Goal: Information Seeking & Learning: Learn about a topic

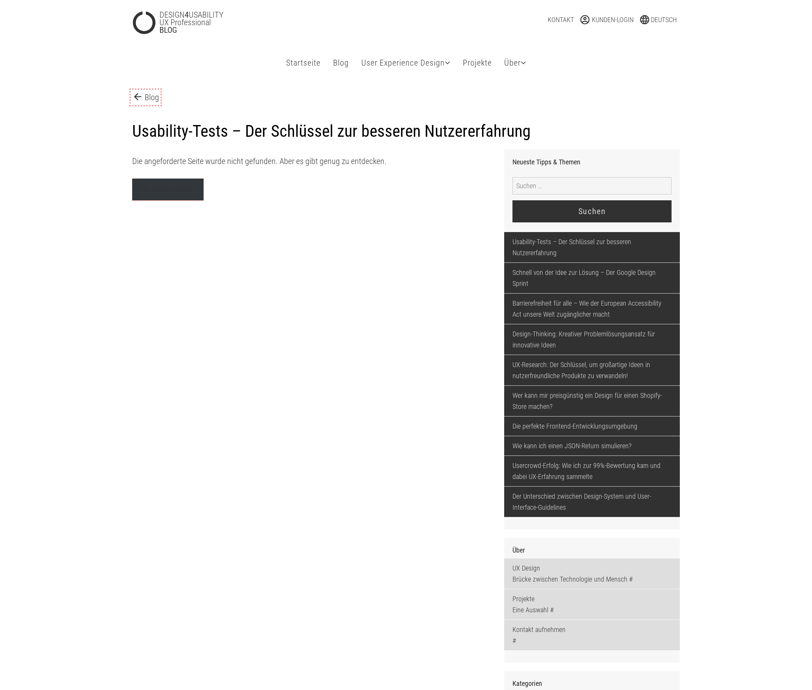
click at [158, 98] on link "arrow_back Blog" at bounding box center [145, 97] width 27 height 12
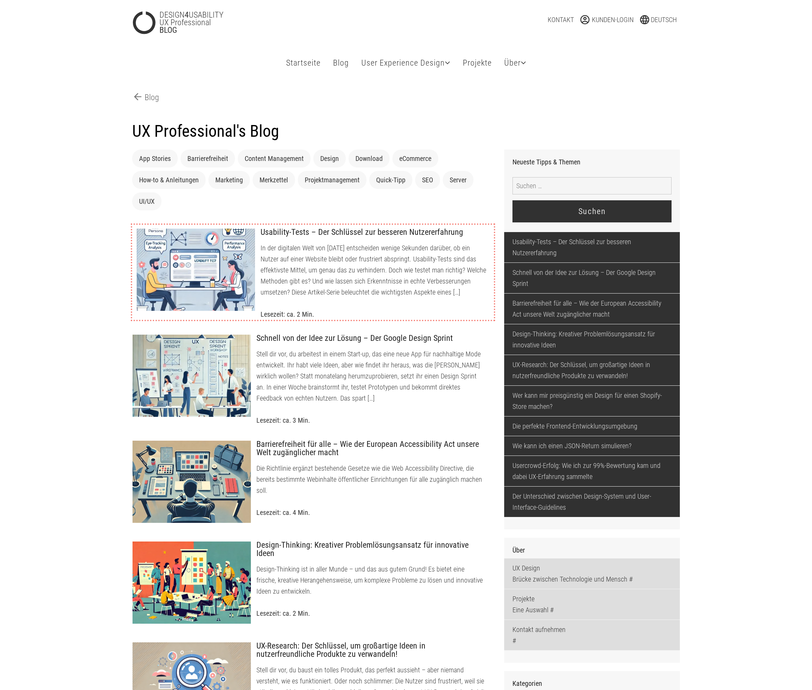
click at [223, 235] on div at bounding box center [195, 269] width 119 height 83
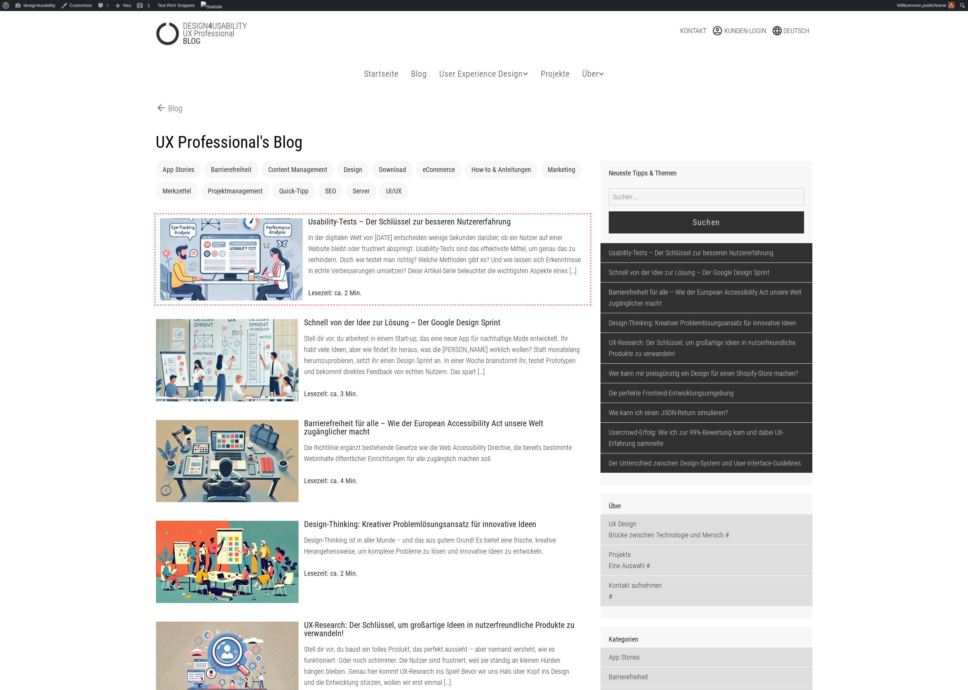
click at [445, 251] on p "In der digitalen Welt von heute entscheiden wenige Sekunden darüber, ob ein Nut…" at bounding box center [446, 254] width 277 height 44
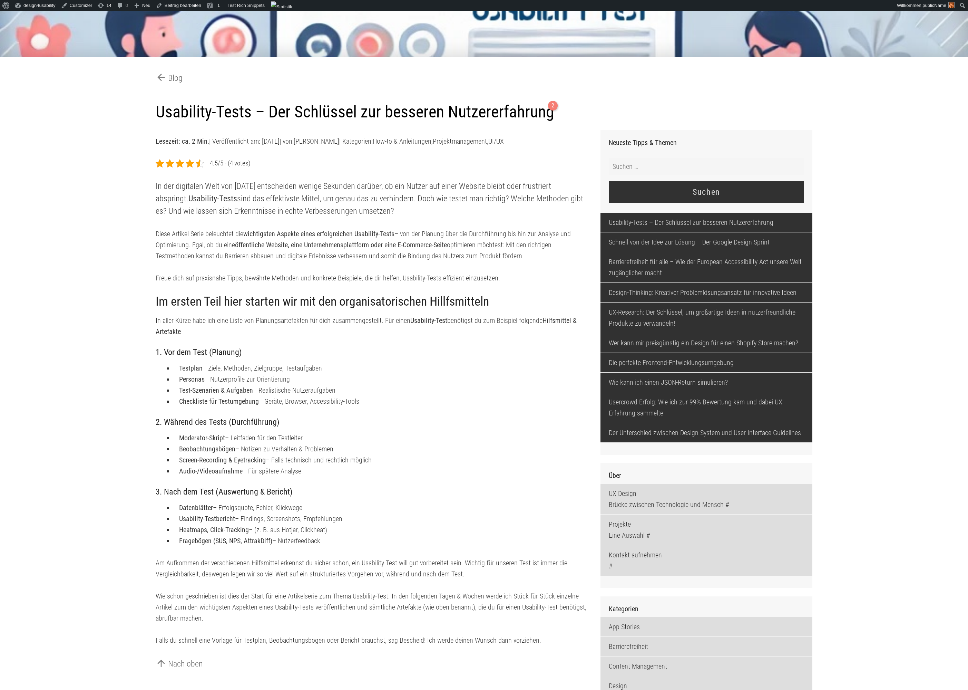
scroll to position [151, 0]
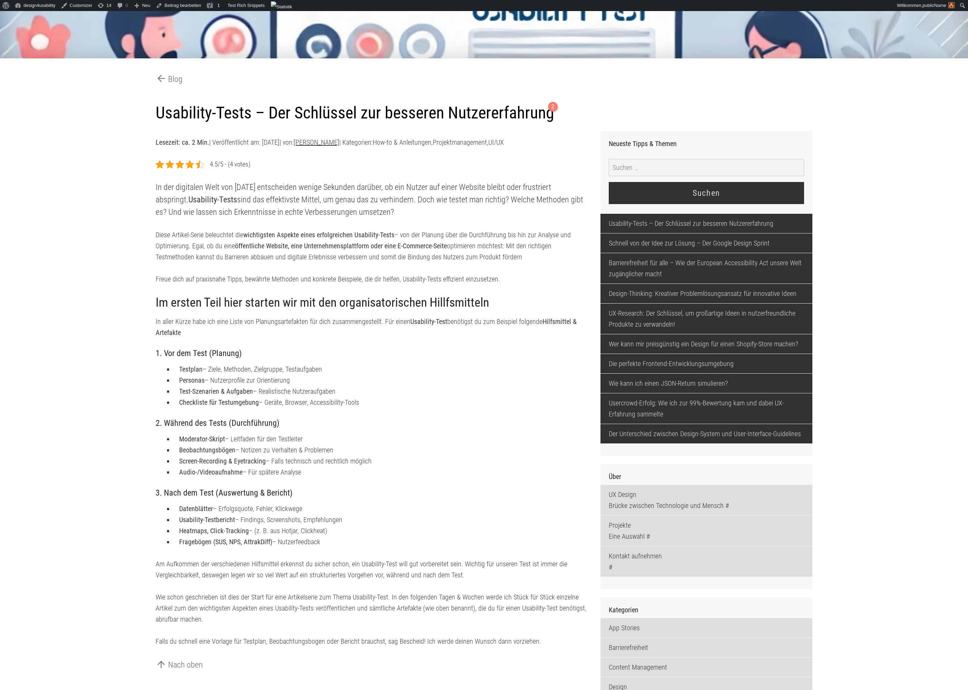
click at [333, 144] on link "[PERSON_NAME]" at bounding box center [317, 142] width 46 height 8
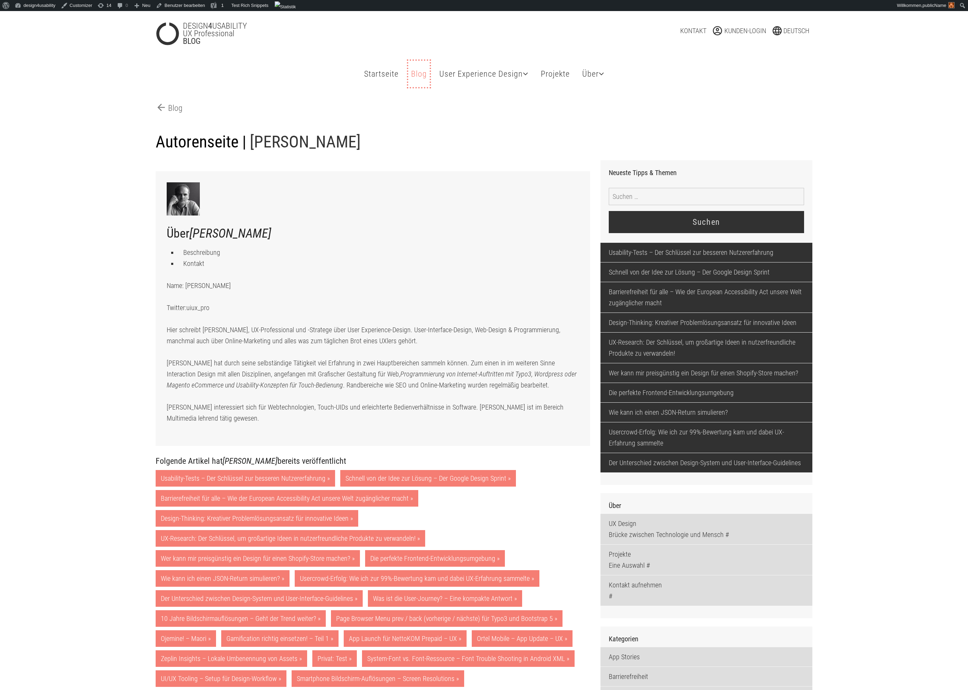
click at [412, 77] on link "Blog Tipps & Themen" at bounding box center [418, 74] width 21 height 26
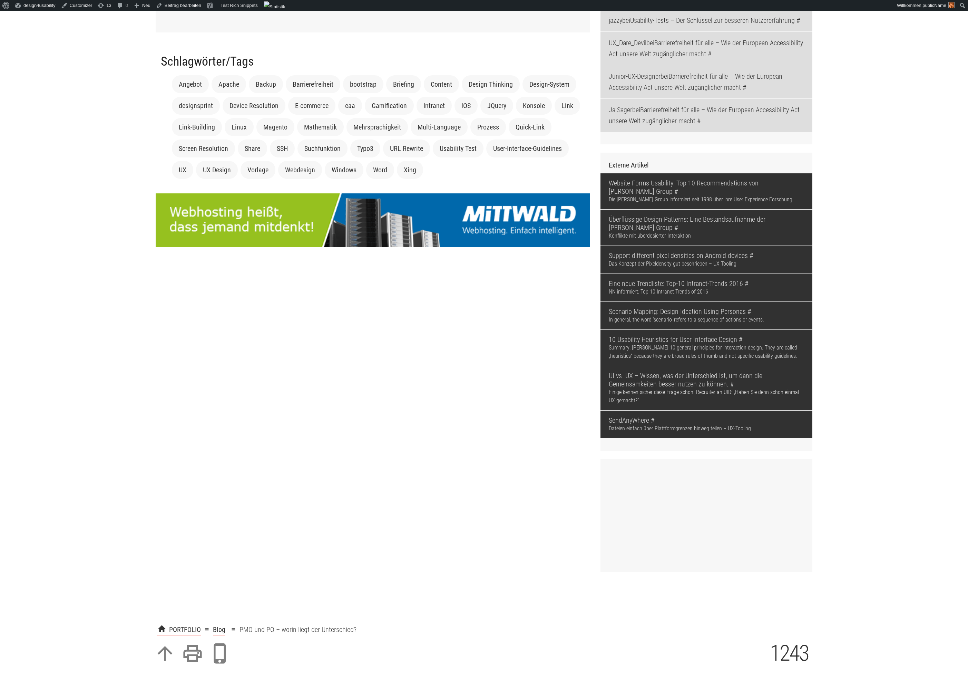
scroll to position [1218, 0]
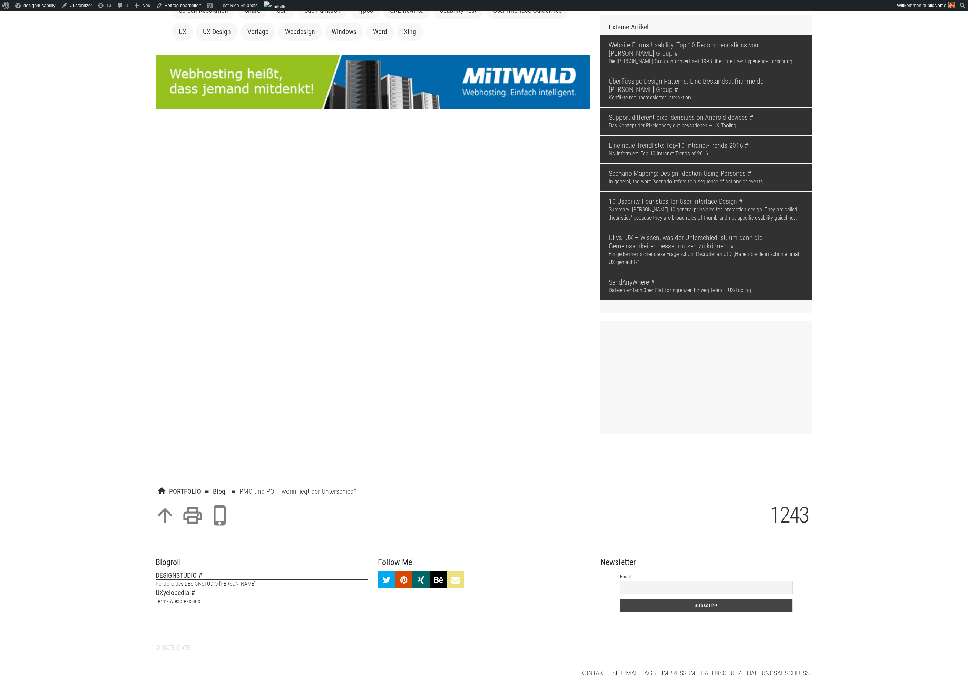
click at [710, 589] on input "Email" at bounding box center [706, 587] width 173 height 13
click at [770, 569] on div "Newsletter Email Subscribe" at bounding box center [707, 587] width 212 height 59
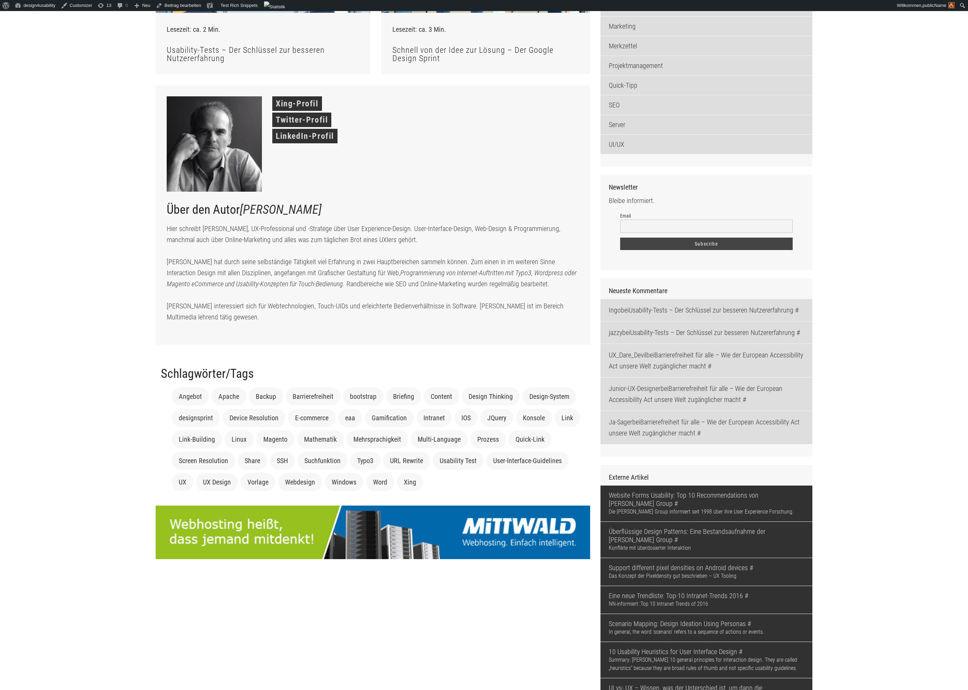
scroll to position [709, 0]
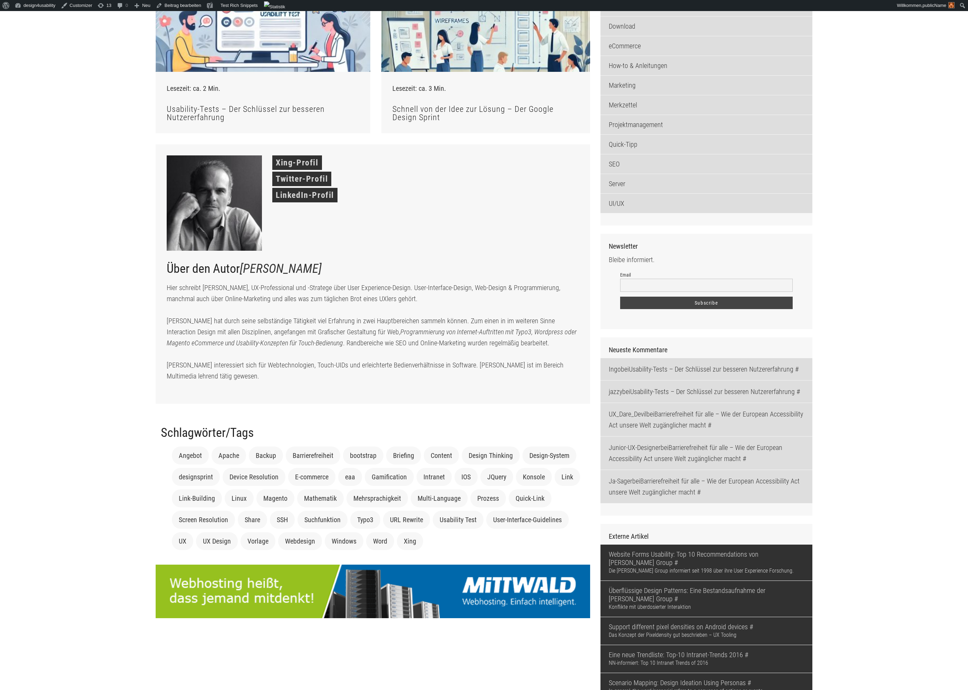
click at [695, 285] on input "Email" at bounding box center [706, 285] width 173 height 13
click at [679, 265] on div "Newsletter Bleibe informiert. Email Subscribe" at bounding box center [706, 278] width 195 height 72
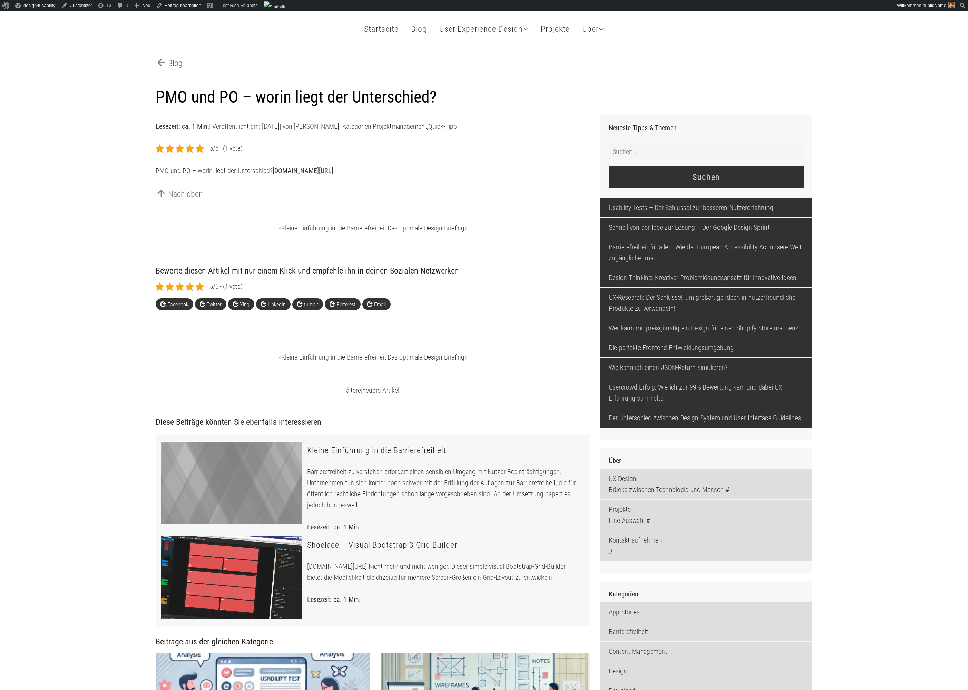
scroll to position [0, 0]
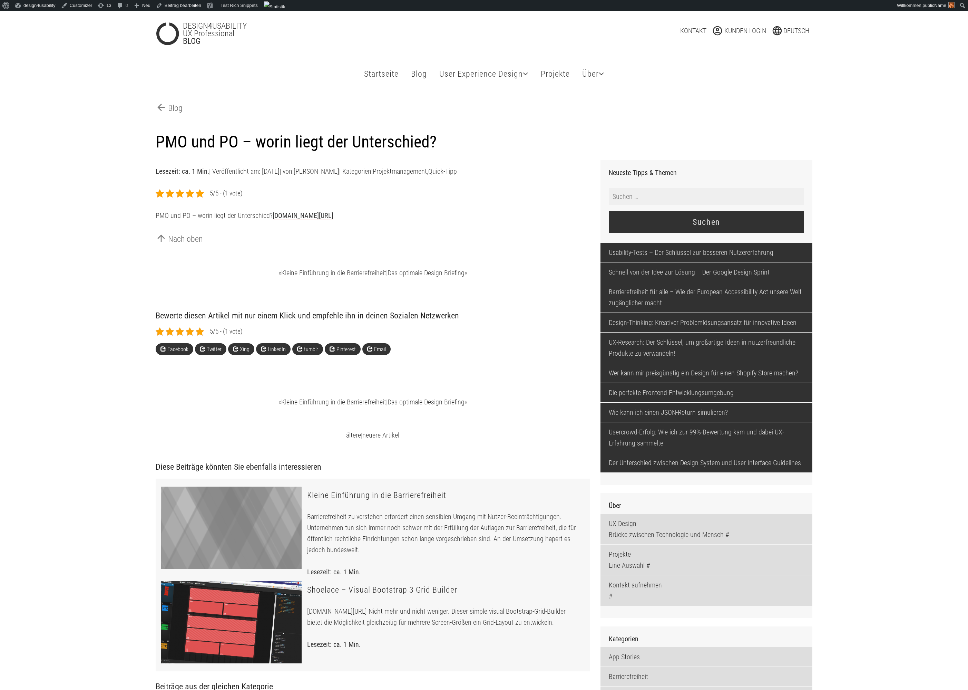
click at [633, 197] on input "Suche nach:" at bounding box center [706, 196] width 195 height 17
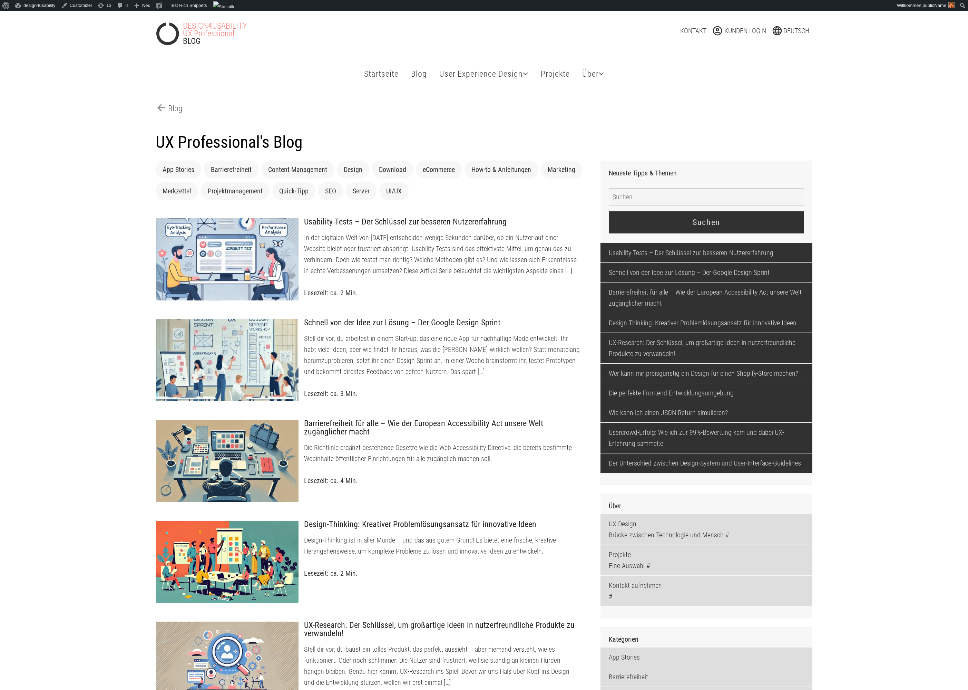
click at [223, 36] on link "DESIGN 4 USABILITY UX Professional BLOG" at bounding box center [262, 33] width 212 height 23
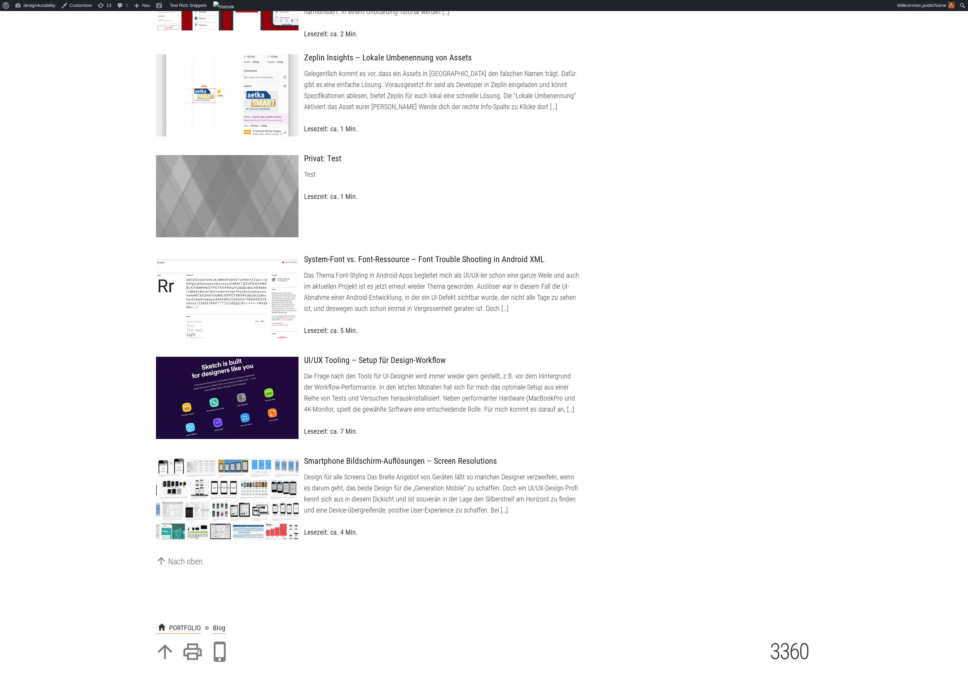
scroll to position [2050, 0]
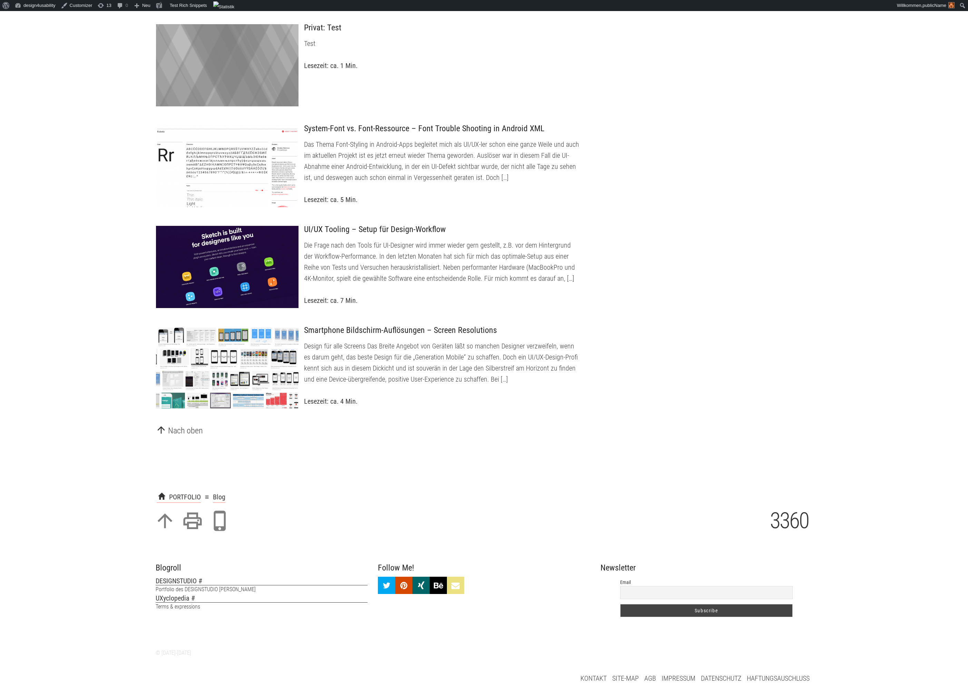
click at [517, 425] on p "arrow_upward Nach oben" at bounding box center [373, 430] width 435 height 13
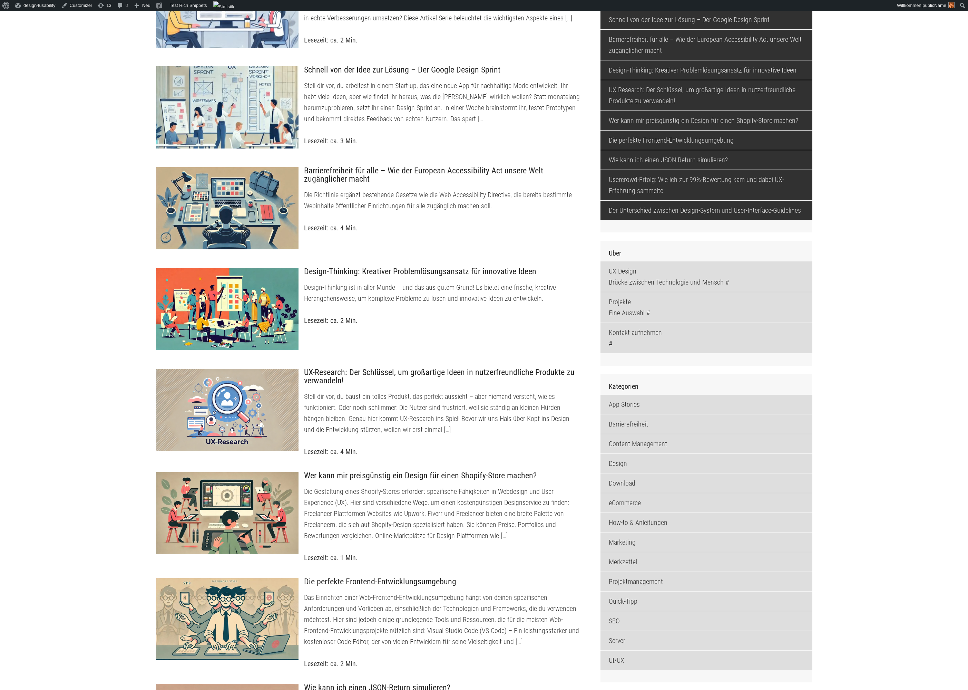
scroll to position [253, 0]
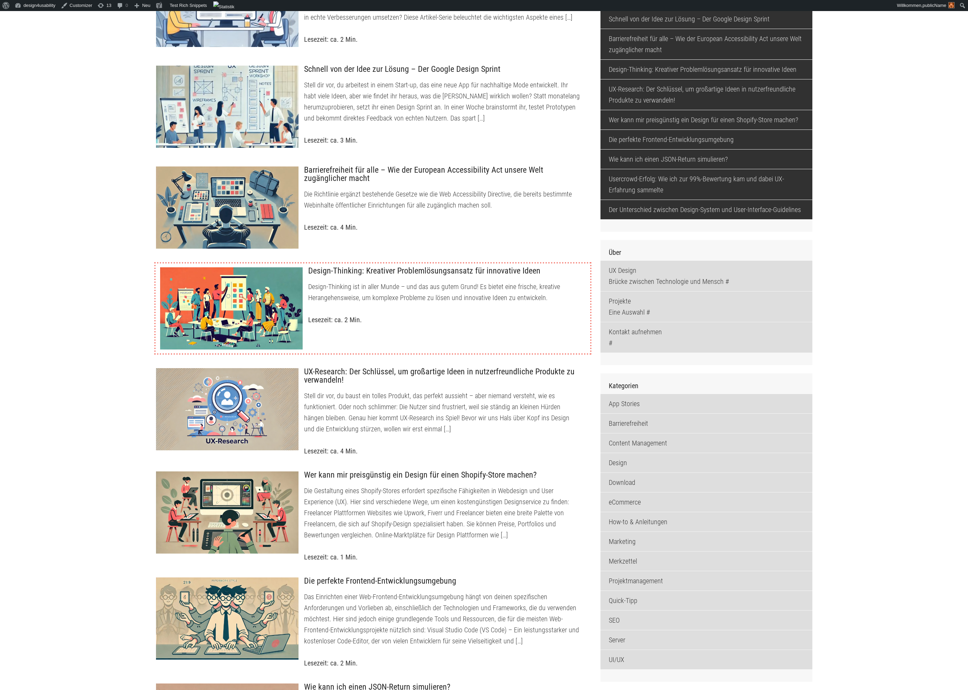
click at [292, 300] on div at bounding box center [232, 308] width 144 height 83
